Goal: Transaction & Acquisition: Purchase product/service

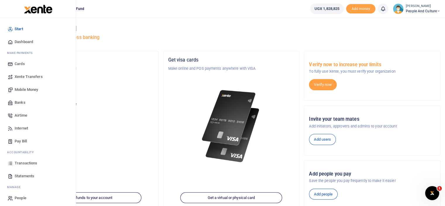
click at [35, 92] on span "Mobile Money" at bounding box center [26, 90] width 23 height 6
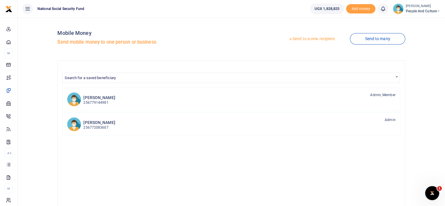
click at [298, 39] on link "Send to a new recipient" at bounding box center [311, 39] width 76 height 11
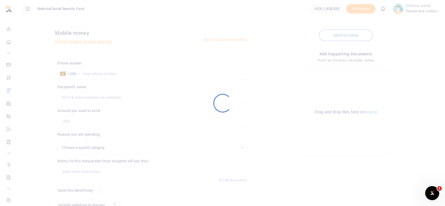
select select
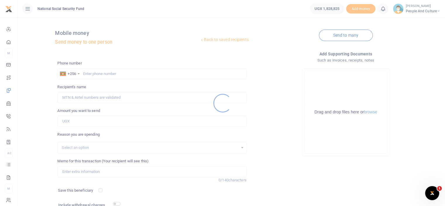
click at [111, 75] on div at bounding box center [222, 103] width 445 height 206
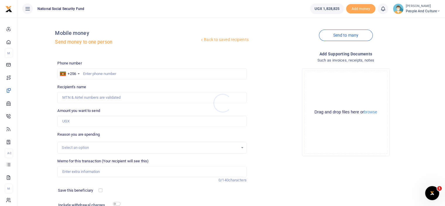
click at [111, 74] on div at bounding box center [222, 103] width 445 height 206
click at [111, 73] on input "text" at bounding box center [151, 73] width 189 height 11
type input "0775926432"
type input "Babra Matte Kabugho"
type input "0775926432"
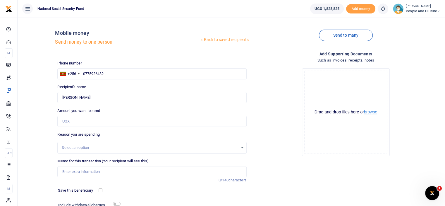
click at [373, 112] on button "browse" at bounding box center [370, 112] width 13 height 4
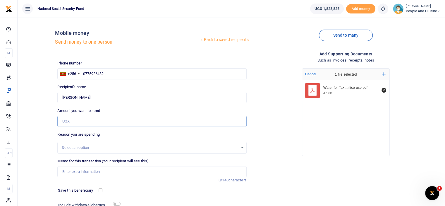
click at [96, 119] on input "Amount you want to send" at bounding box center [151, 121] width 189 height 11
type input "20,000"
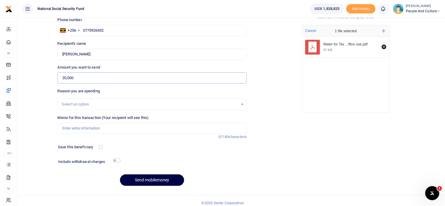
scroll to position [47, 0]
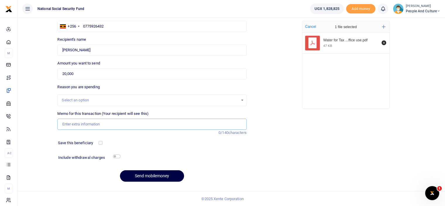
click at [83, 126] on input "Memo for this transaction (Your recipient will see this)" at bounding box center [151, 123] width 189 height 11
paste input "Water for Tax Manager interviews and office use"
type input "Water for Tax Manager interviews and office use"
click at [112, 155] on h6 "Include withdrawal charges" at bounding box center [88, 157] width 60 height 5
click at [117, 156] on input "checkbox" at bounding box center [117, 156] width 8 height 4
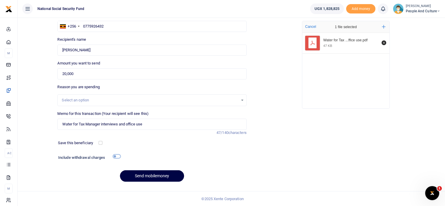
checkbox input "true"
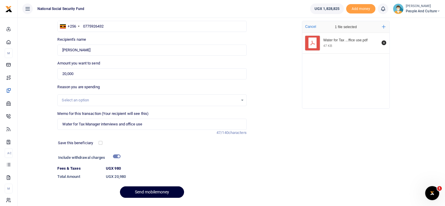
click at [136, 192] on button "Send mobilemoney" at bounding box center [152, 191] width 64 height 11
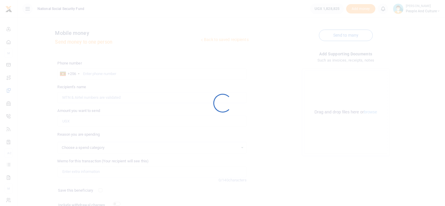
scroll to position [47, 0]
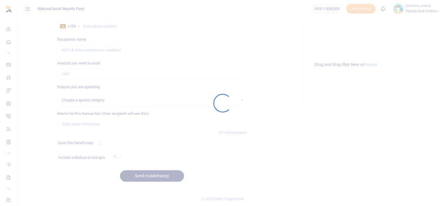
select select
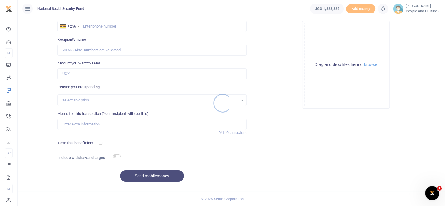
scroll to position [0, 0]
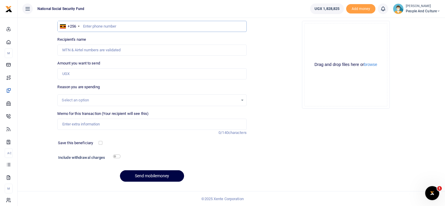
click at [107, 27] on input "text" at bounding box center [151, 26] width 189 height 11
click at [82, 122] on input "Memo for this transaction (Your recipient will see this)" at bounding box center [151, 123] width 189 height 11
paste input "Payment for servicing coffee machine June to August 2025"
type input "Payment for servicing coffee machine June to August 2025"
click at [371, 62] on button "browse" at bounding box center [370, 64] width 13 height 4
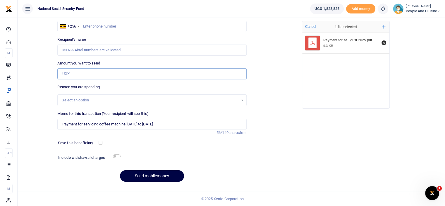
click at [119, 74] on input "Amount you want to send" at bounding box center [151, 73] width 189 height 11
type input "60,000"
click at [114, 23] on input "text" at bounding box center [151, 26] width 189 height 11
type input "0768392986"
type input "Eric Woniala"
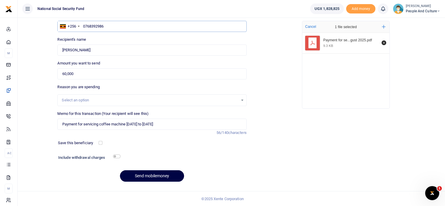
type input "0768392986"
click at [117, 157] on input "checkbox" at bounding box center [117, 156] width 8 height 4
checkbox input "true"
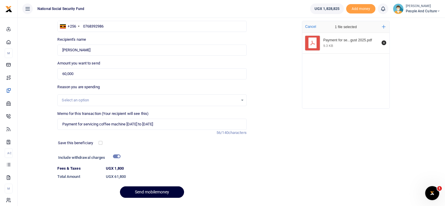
click at [140, 190] on button "Send mobilemoney" at bounding box center [152, 191] width 64 height 11
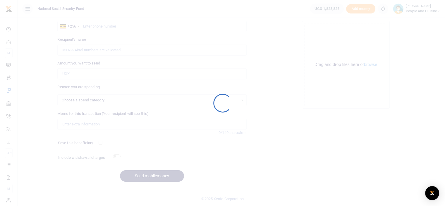
select select
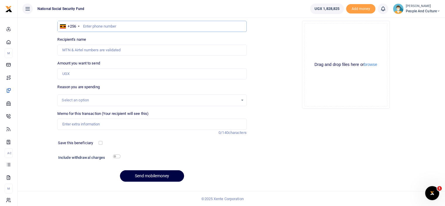
click at [119, 27] on input "text" at bounding box center [151, 26] width 189 height 11
click at [370, 66] on button "browse" at bounding box center [370, 64] width 13 height 4
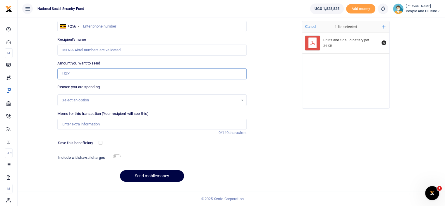
click at [98, 71] on input "Amount you want to send" at bounding box center [151, 73] width 189 height 11
type input "140,000"
click at [133, 27] on input "text" at bounding box center [151, 26] width 189 height 11
type input "0752366445"
click at [115, 124] on input "Memo for this transaction (Your recipient will see this)" at bounding box center [151, 123] width 189 height 11
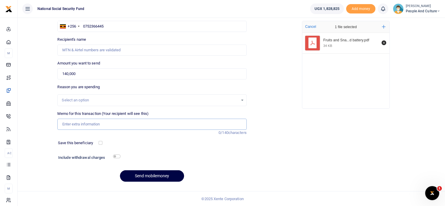
paste input "Fruits and Snacks for NIRA team and battery"
type input "Fruits and Snacks for NIRA team and battery"
type input "[PERSON_NAME]"
type input "Fruits and Snacks for NIRA team and battery"
click at [118, 158] on h6 "Include withdrawal charges" at bounding box center [88, 157] width 60 height 5
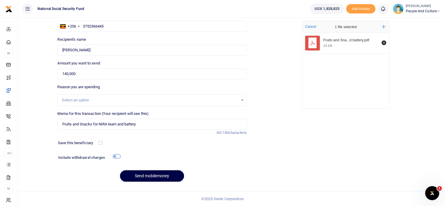
click at [115, 154] on input "checkbox" at bounding box center [117, 156] width 8 height 4
checkbox input "true"
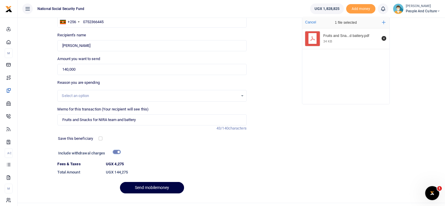
scroll to position [58, 0]
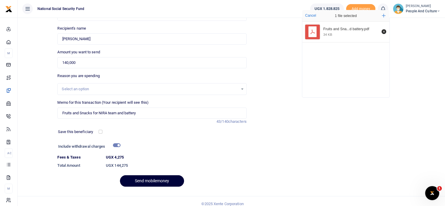
click at [135, 180] on button "Send mobilemoney" at bounding box center [152, 180] width 64 height 11
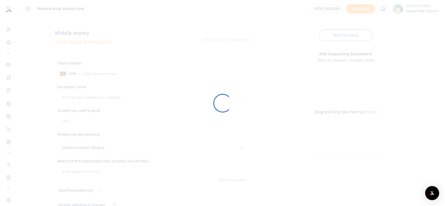
select select
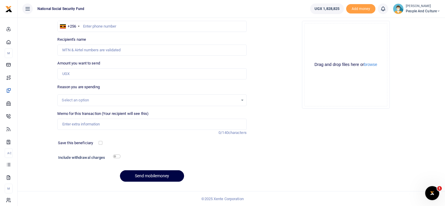
click at [102, 27] on div at bounding box center [222, 103] width 445 height 206
click at [102, 27] on input "text" at bounding box center [151, 26] width 189 height 11
type input "0752366445"
type input "[PERSON_NAME]"
click at [75, 73] on input "Amount you want to send" at bounding box center [151, 73] width 189 height 11
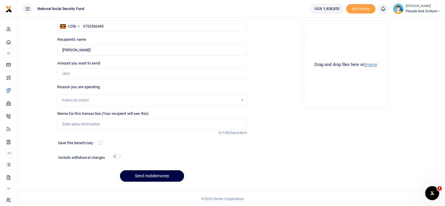
click at [376, 65] on button "browse" at bounding box center [370, 64] width 13 height 4
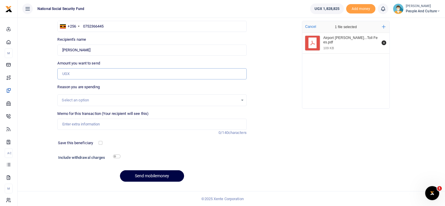
click at [85, 72] on input "Amount you want to send" at bounding box center [151, 73] width 189 height 11
type input "56,000"
click at [76, 124] on input "Memo for this transaction (Your recipient will see this)" at bounding box center [151, 123] width 189 height 11
paste input "Airport parkind and Road Toll Fees"
click at [87, 125] on input "Airport parkind and Road Toll Fees" at bounding box center [151, 123] width 189 height 11
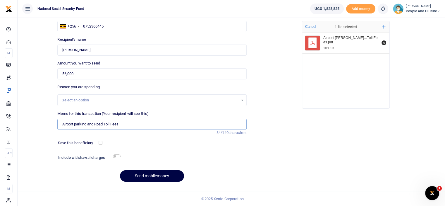
type input "Airport parking and Road Toll Fees"
click at [115, 157] on input "checkbox" at bounding box center [117, 156] width 8 height 4
checkbox input "true"
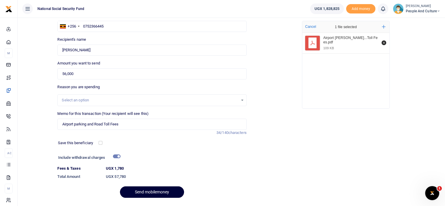
click at [146, 195] on button "Send mobilemoney" at bounding box center [152, 191] width 64 height 11
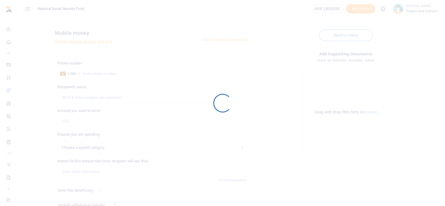
select select
